Goal: Task Accomplishment & Management: Manage account settings

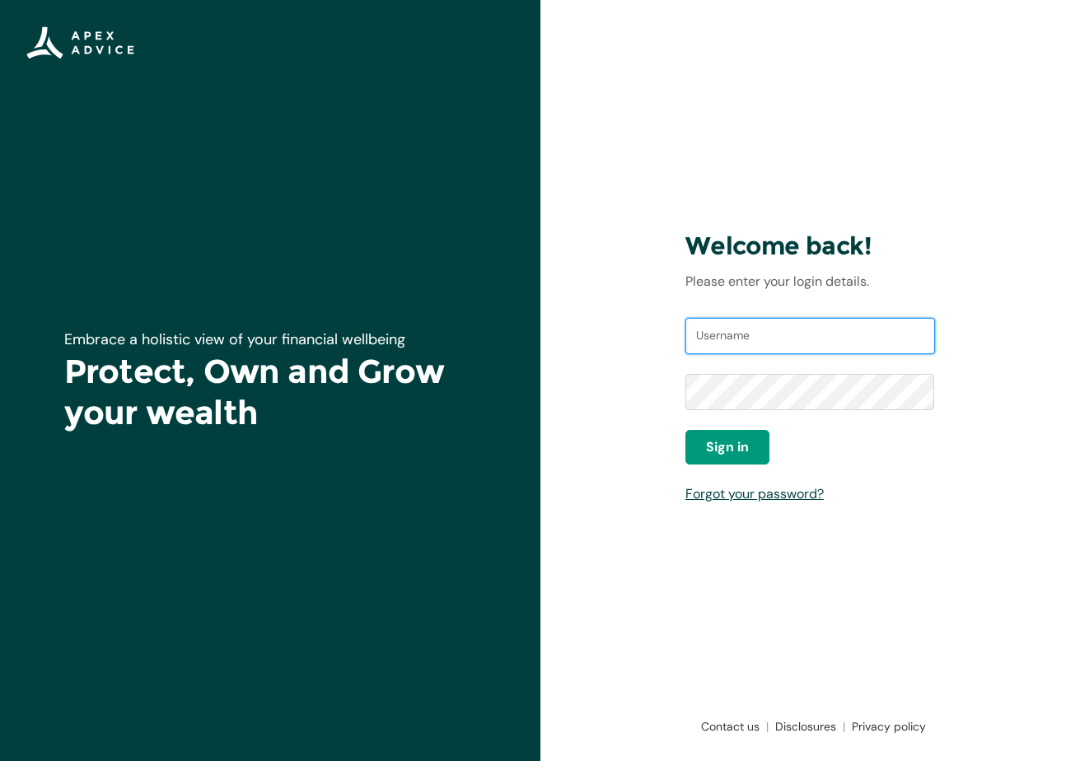
click at [779, 332] on input "Username" at bounding box center [810, 336] width 250 height 36
type input "[PERSON_NAME][EMAIL_ADDRESS][DOMAIN_NAME]"
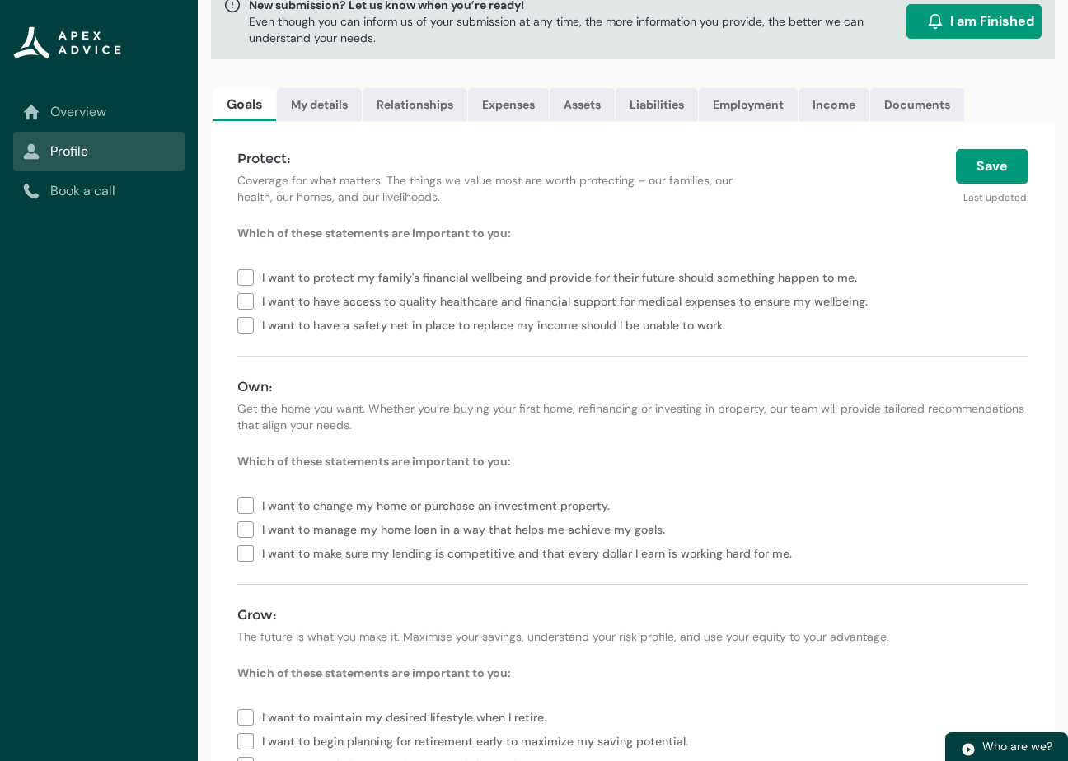
scroll to position [31, 0]
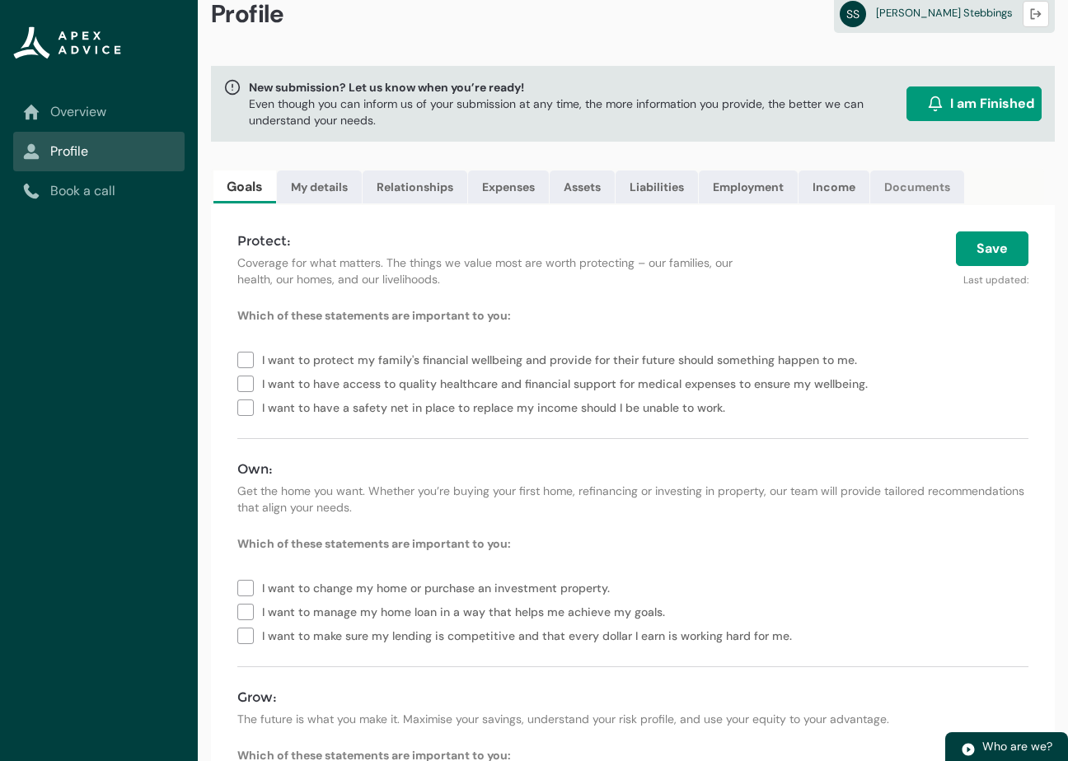
click at [919, 194] on link "Documents" at bounding box center [917, 187] width 94 height 33
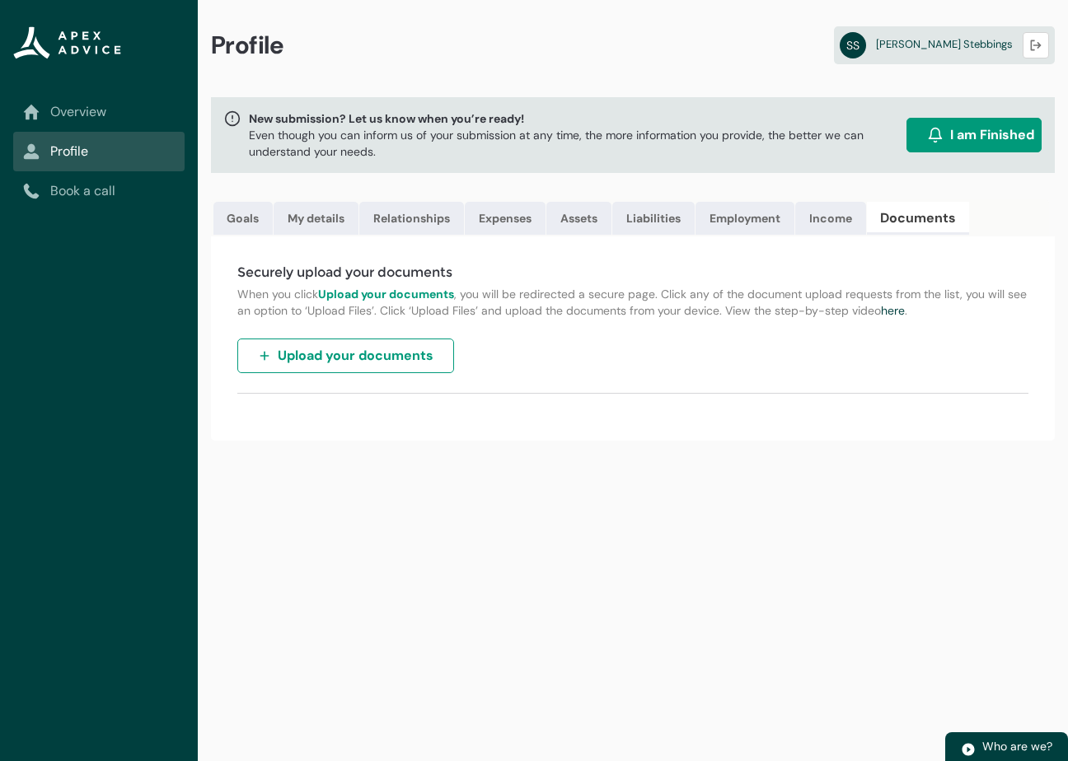
scroll to position [0, 0]
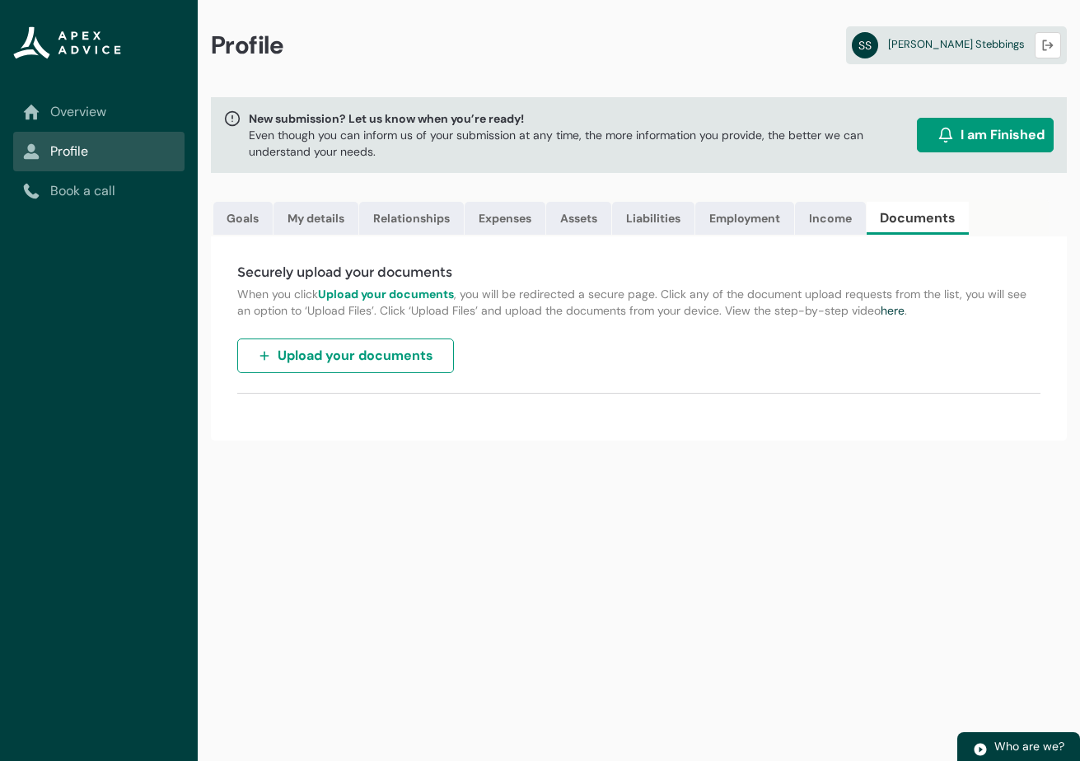
click at [118, 115] on link "Overview" at bounding box center [99, 112] width 152 height 20
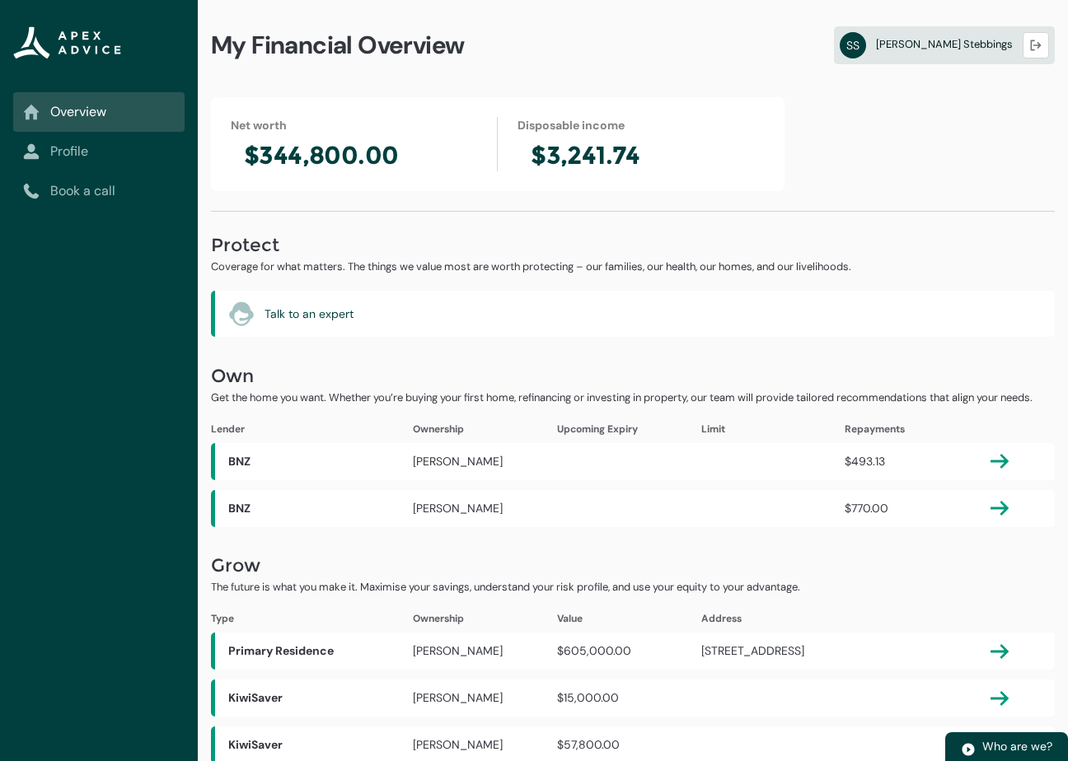
click at [956, 46] on span "Steven Stebbings" at bounding box center [944, 44] width 137 height 14
